Goal: Information Seeking & Learning: Learn about a topic

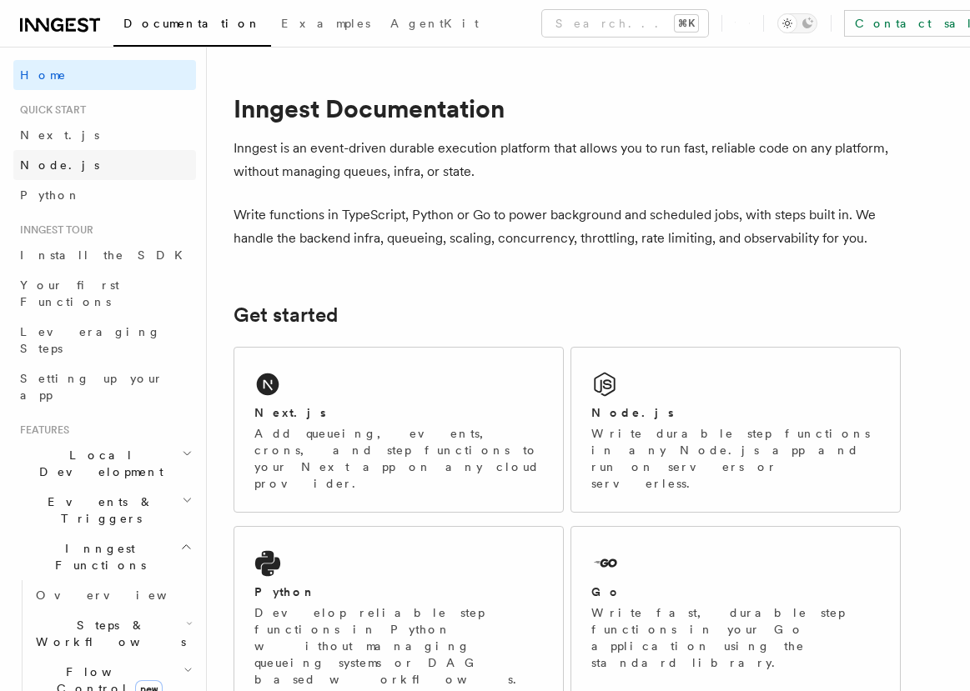
click at [94, 173] on link "Node.js" at bounding box center [104, 165] width 183 height 30
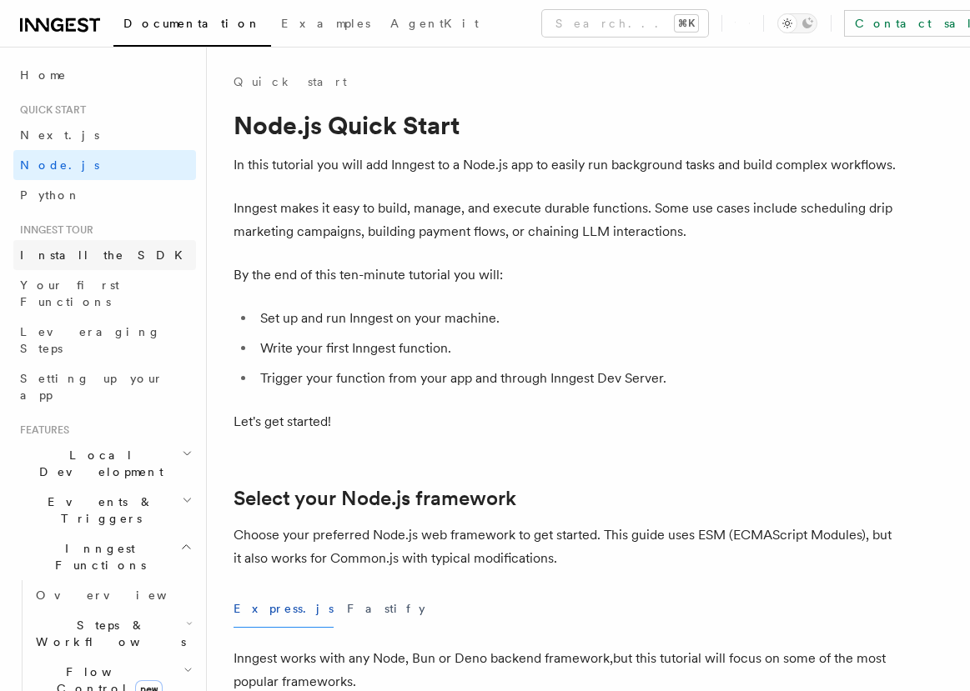
click at [111, 259] on link "Install the SDK" at bounding box center [104, 255] width 183 height 30
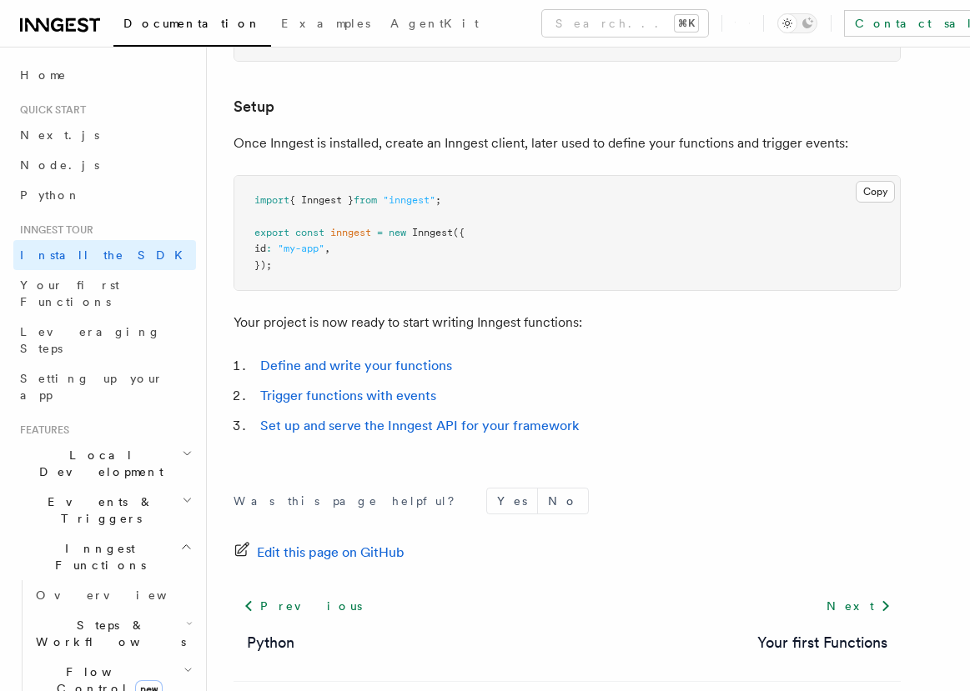
scroll to position [696, 0]
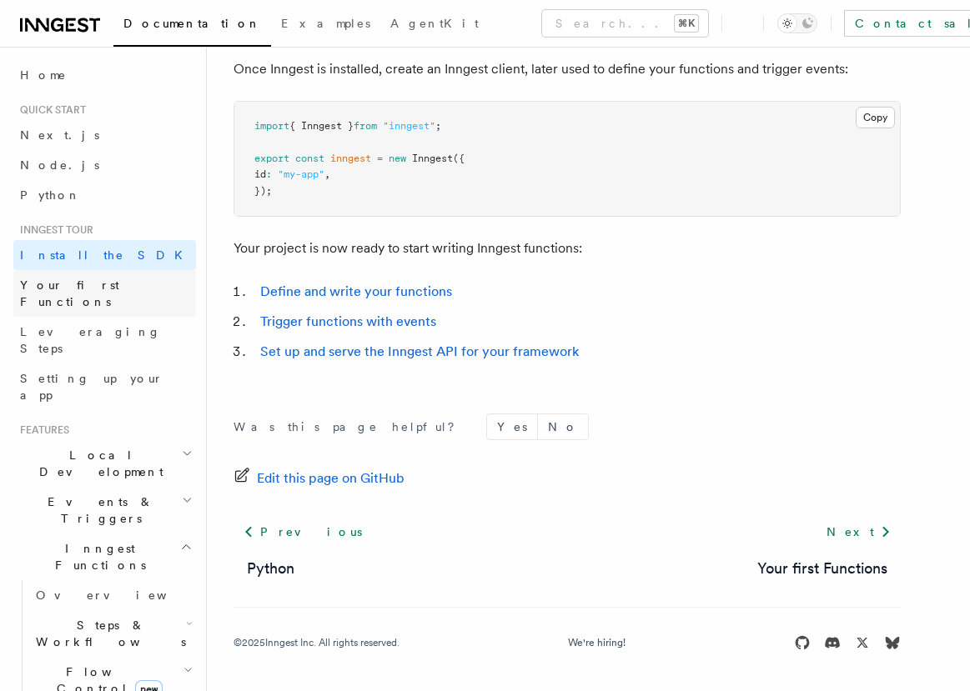
click at [79, 279] on span "Your first Functions" at bounding box center [69, 294] width 99 height 30
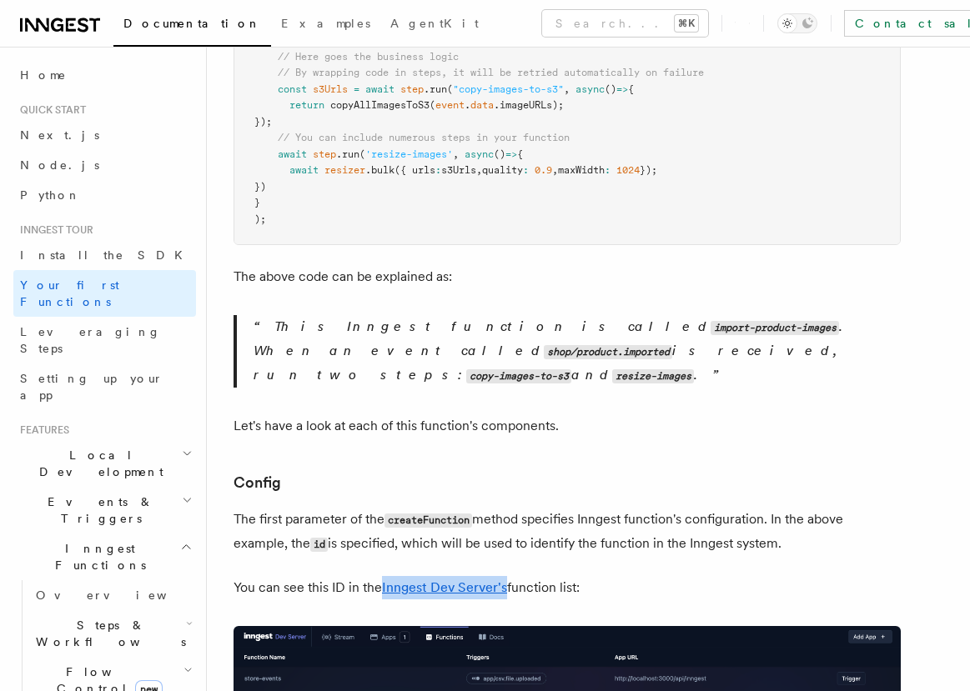
scroll to position [992, 0]
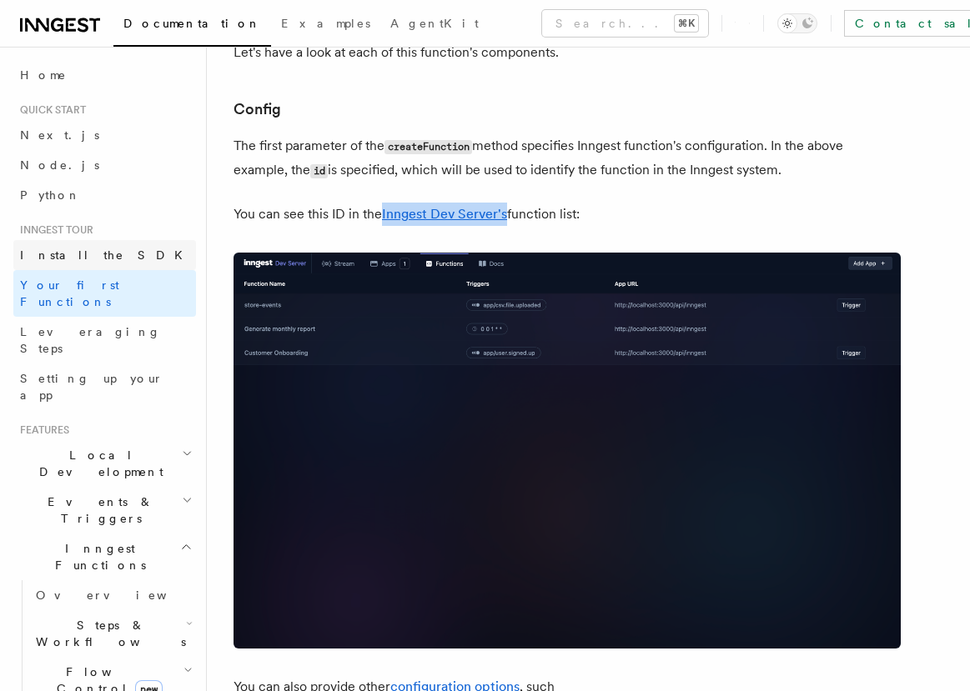
click at [128, 260] on link "Install the SDK" at bounding box center [104, 255] width 183 height 30
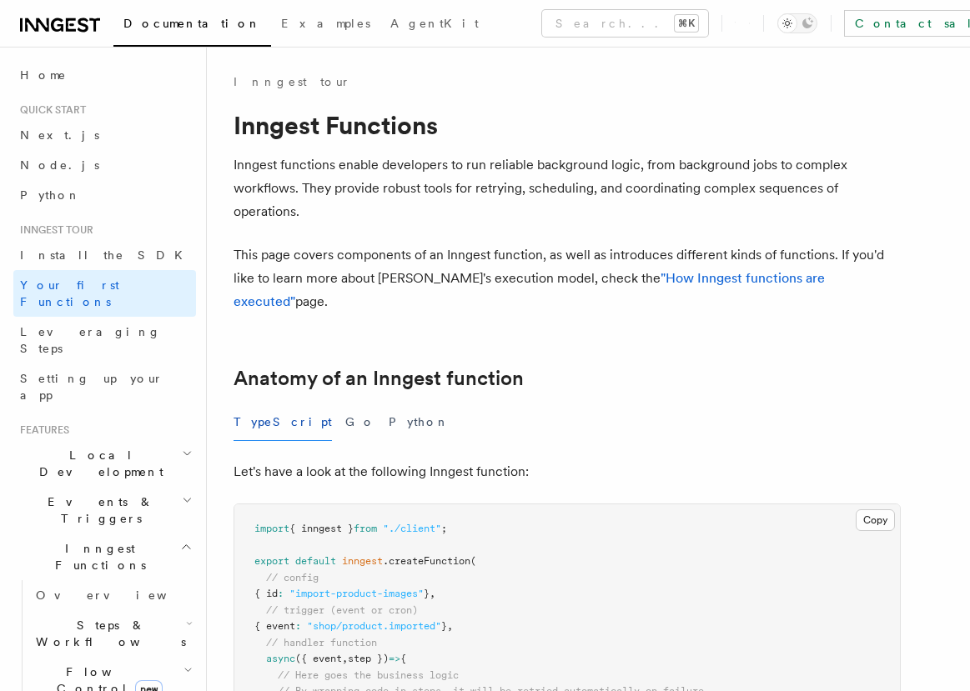
scroll to position [992, 0]
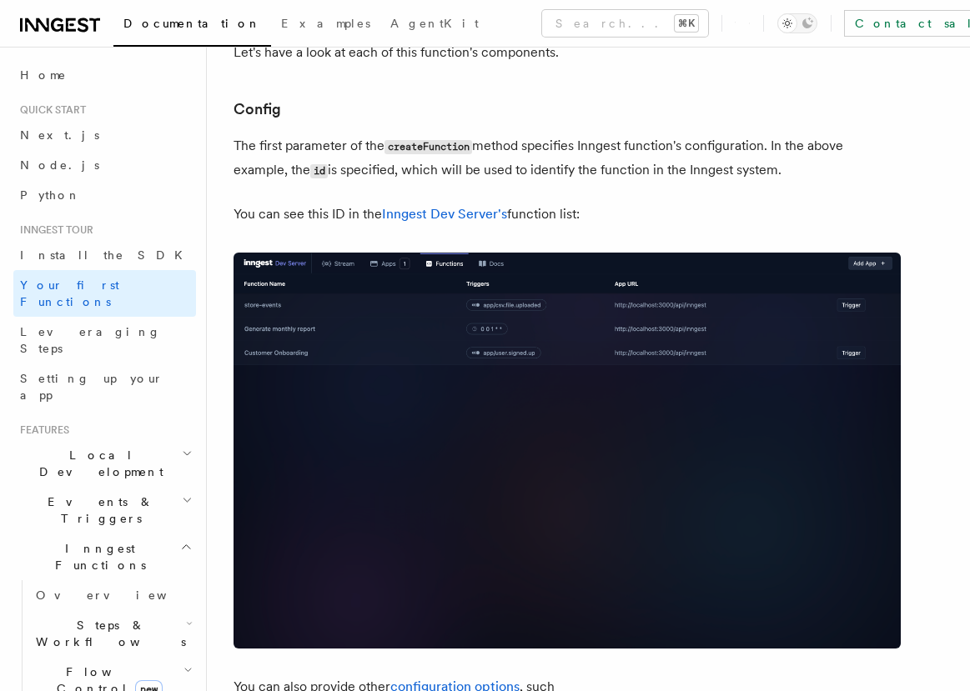
scroll to position [696, 0]
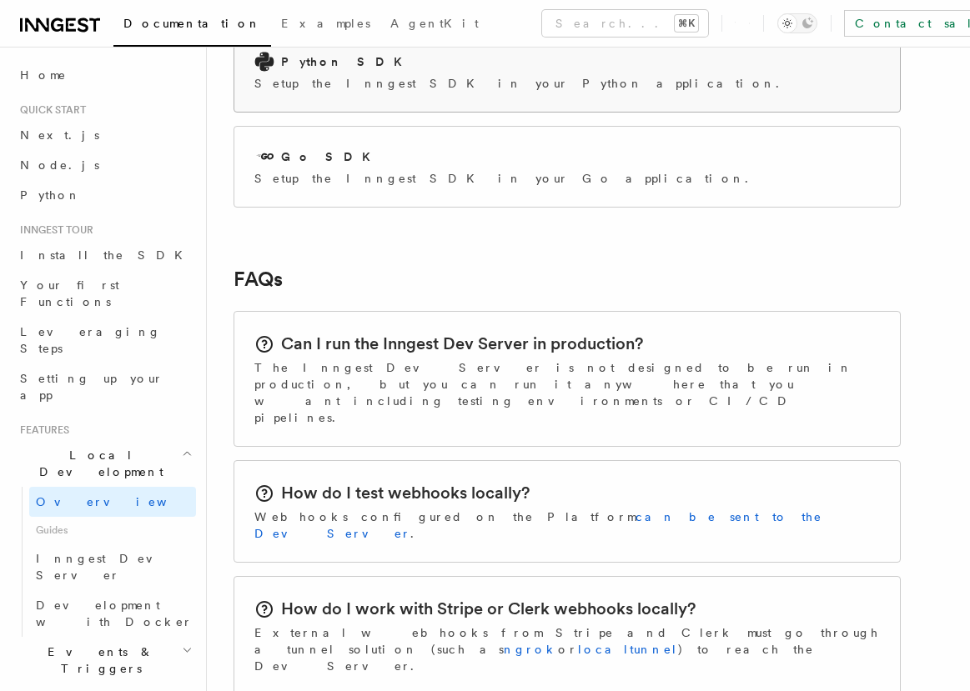
scroll to position [2461, 0]
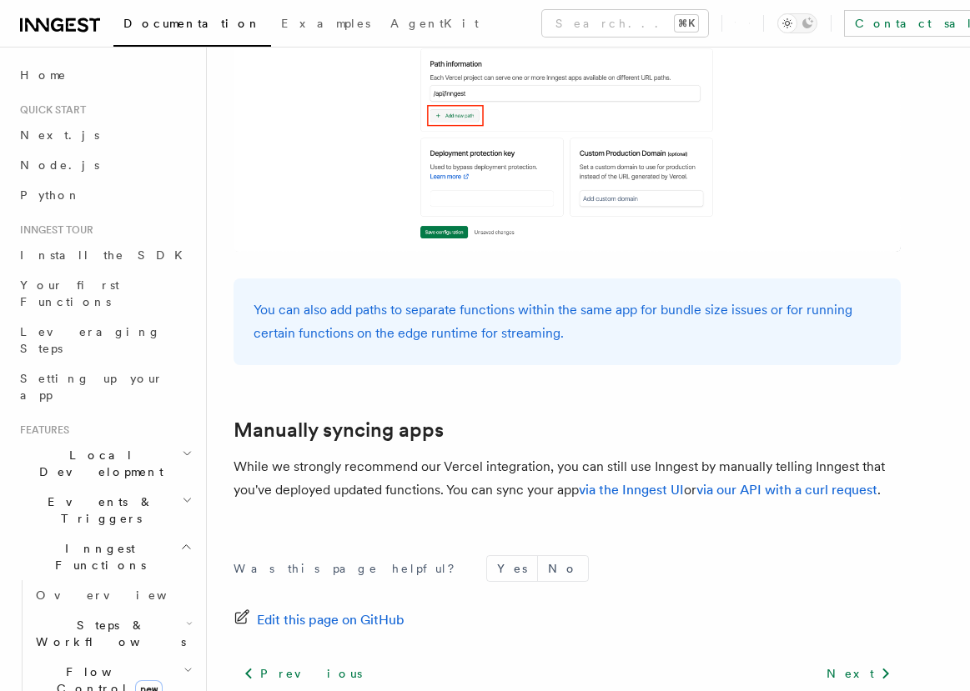
scroll to position [2349, 0]
